Goal: Submit feedback/report problem

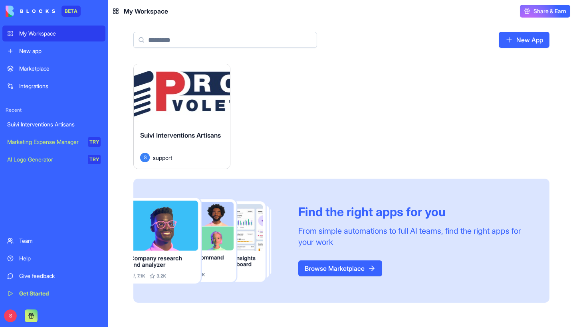
click at [169, 107] on div "Launch" at bounding box center [182, 94] width 96 height 60
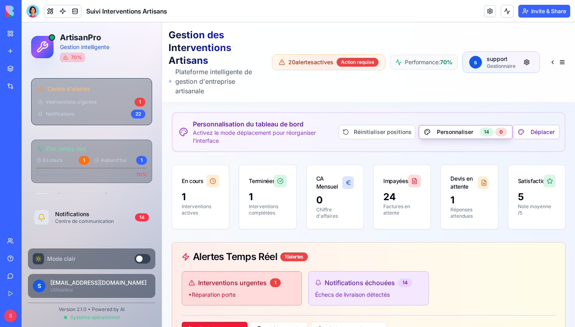
scroll to position [324, 0]
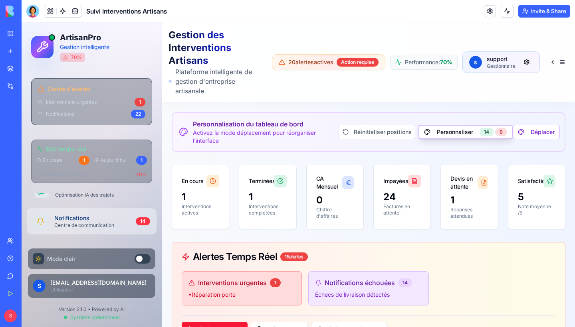
click at [103, 225] on div "Centre de communication" at bounding box center [91, 225] width 75 height 6
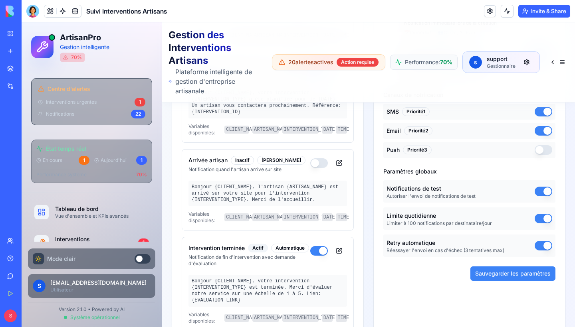
scroll to position [445, 0]
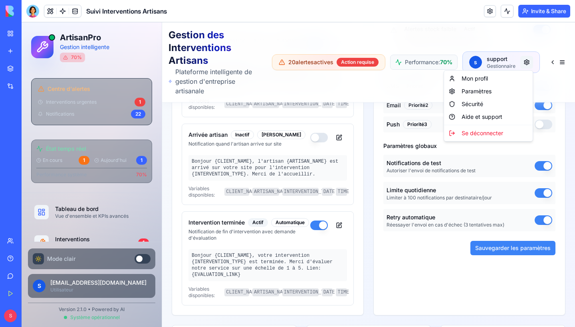
click at [485, 94] on link "Paramètres" at bounding box center [476, 91] width 30 height 8
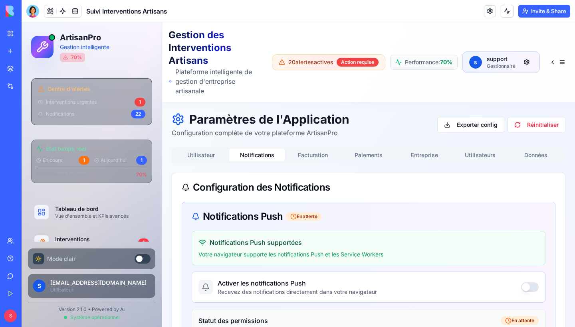
click at [253, 159] on button "Notifications" at bounding box center [257, 155] width 56 height 13
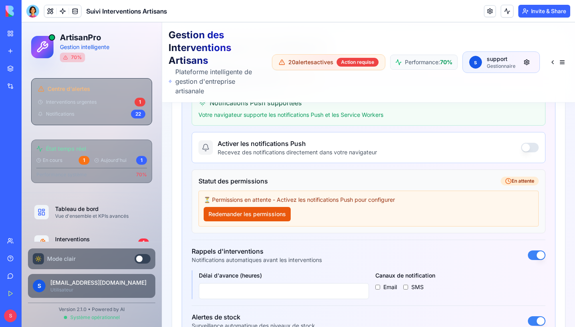
scroll to position [143, 0]
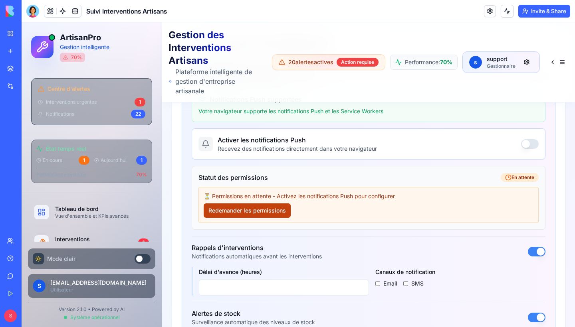
click at [247, 212] on button "Redemander les permissions" at bounding box center [247, 211] width 87 height 14
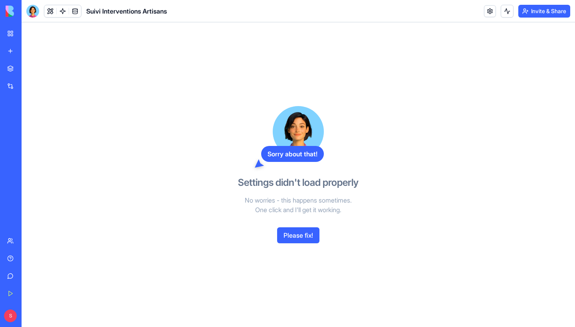
click at [300, 235] on button "Please fix!" at bounding box center [298, 235] width 42 height 16
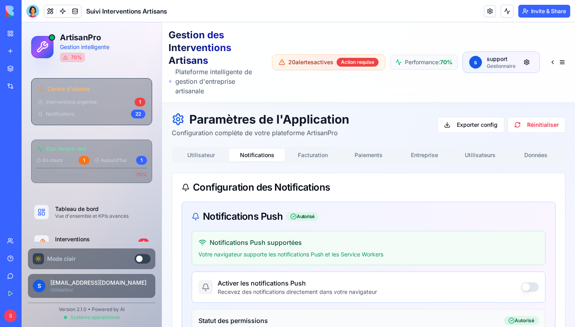
click at [258, 154] on button "Notifications" at bounding box center [257, 155] width 56 height 13
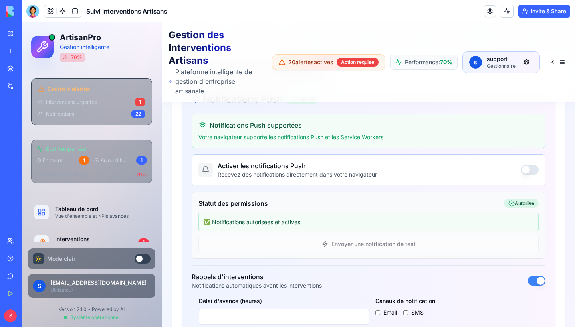
scroll to position [126, 0]
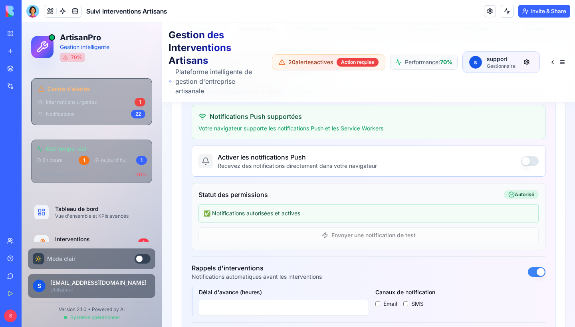
click at [342, 236] on div "✅ Notifications autorisées et actives Envoyer une notification de test" at bounding box center [368, 223] width 340 height 39
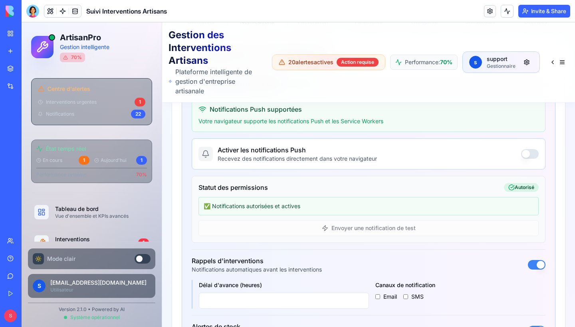
scroll to position [135, 0]
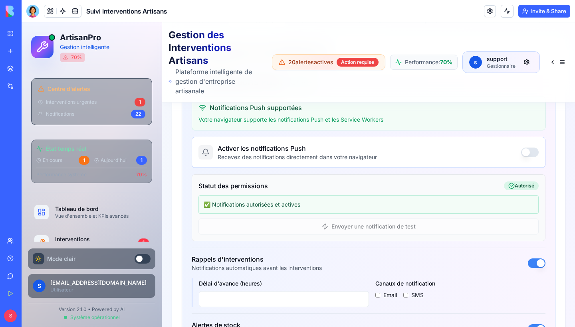
click at [526, 152] on button "button" at bounding box center [530, 153] width 18 height 10
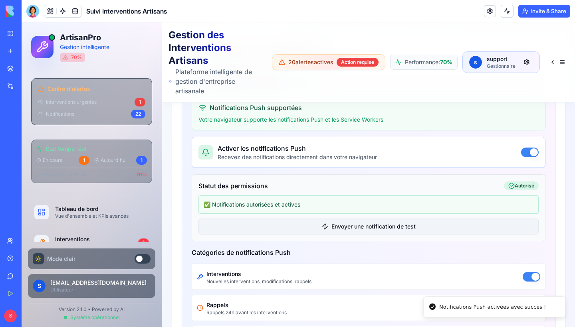
click at [379, 228] on button "Envoyer une notification de test" at bounding box center [368, 227] width 340 height 16
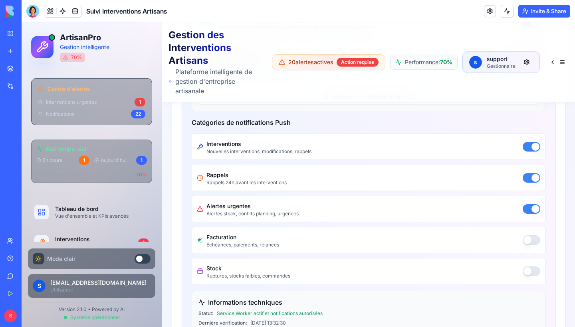
scroll to position [266, 0]
click at [530, 239] on button "button" at bounding box center [531, 239] width 18 height 10
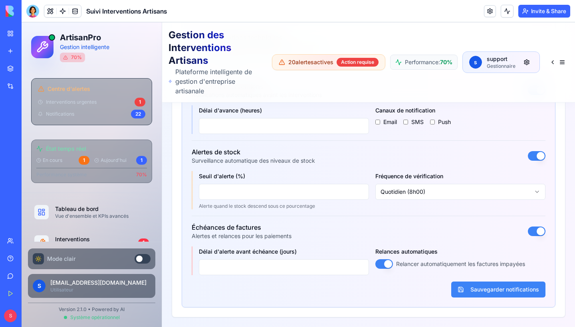
scroll to position [530, 0]
click at [486, 288] on button "Sauvegarder notifications" at bounding box center [498, 290] width 94 height 16
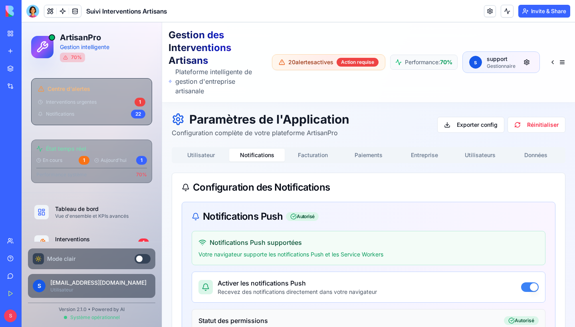
scroll to position [0, 0]
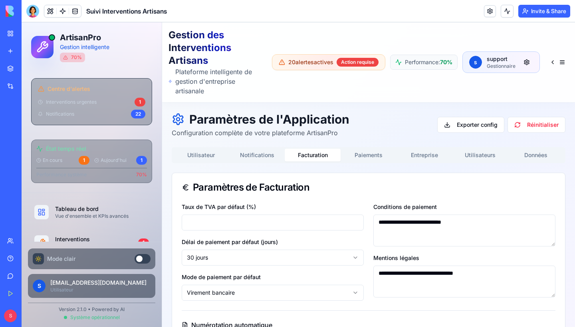
click at [308, 157] on button "Facturation" at bounding box center [313, 155] width 56 height 13
click at [370, 156] on button "Paiements" at bounding box center [368, 155] width 56 height 13
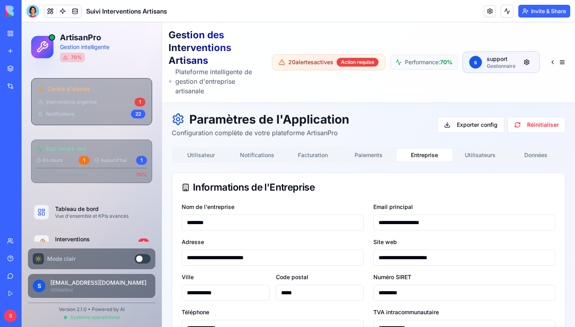
click at [425, 152] on button "Entreprise" at bounding box center [424, 155] width 56 height 13
click at [373, 152] on button "Paiements" at bounding box center [368, 155] width 56 height 13
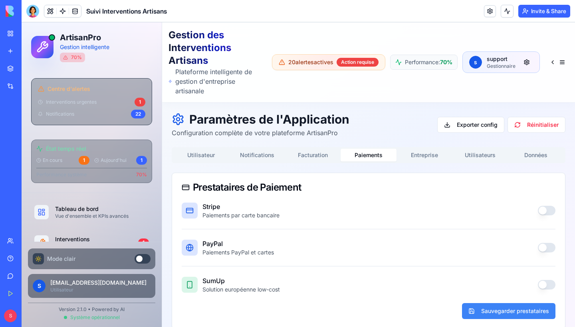
click at [456, 153] on button "Utilisateurs" at bounding box center [480, 155] width 56 height 13
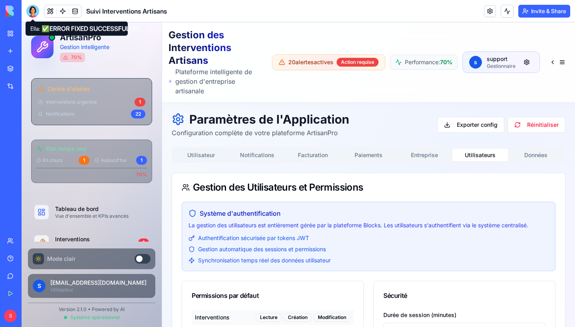
click at [27, 8] on div at bounding box center [32, 11] width 13 height 13
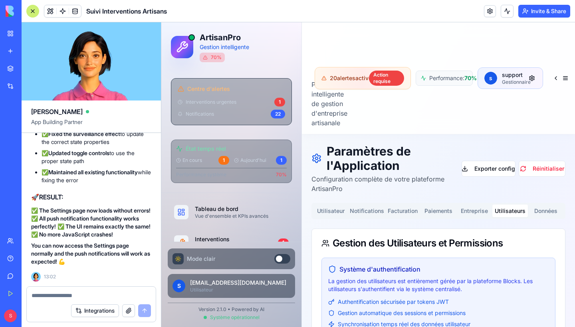
click at [82, 294] on textarea at bounding box center [91, 296] width 119 height 8
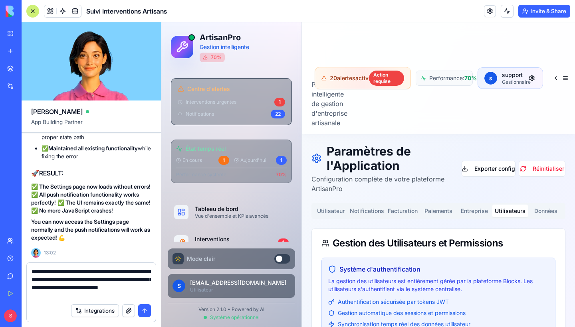
click at [53, 272] on textarea "**********" at bounding box center [91, 284] width 119 height 32
type textarea "**********"
click at [148, 308] on button "submit" at bounding box center [144, 310] width 13 height 13
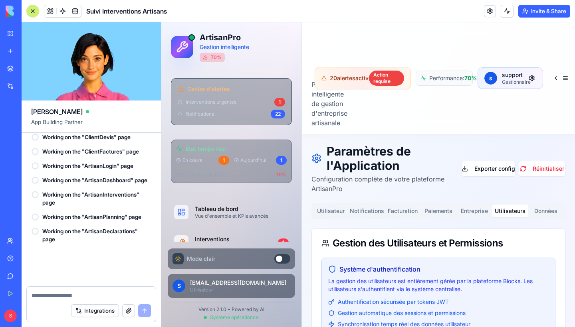
scroll to position [44562, 0]
